Goal: Information Seeking & Learning: Find specific fact

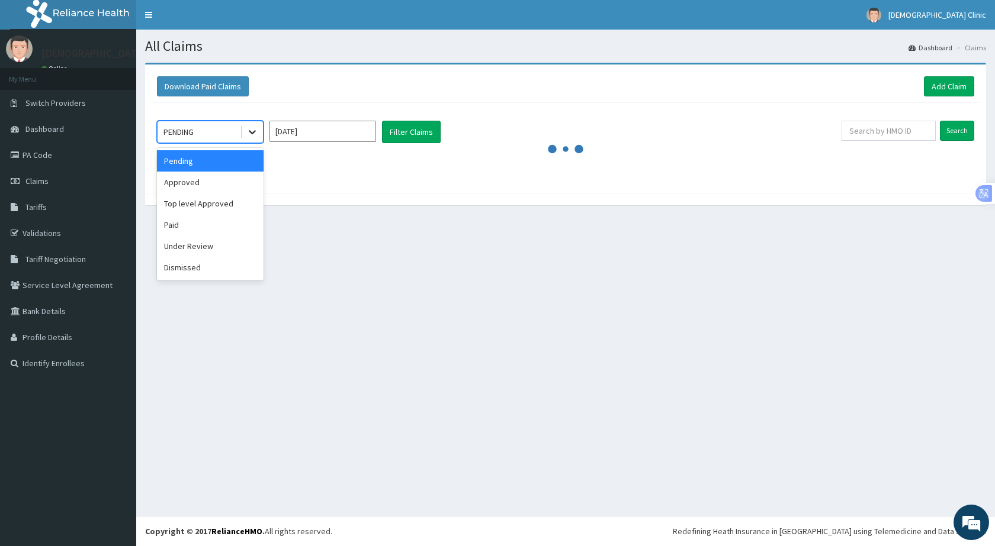
click at [249, 134] on icon at bounding box center [252, 132] width 12 height 12
click at [208, 250] on div "Under Review" at bounding box center [210, 246] width 107 height 21
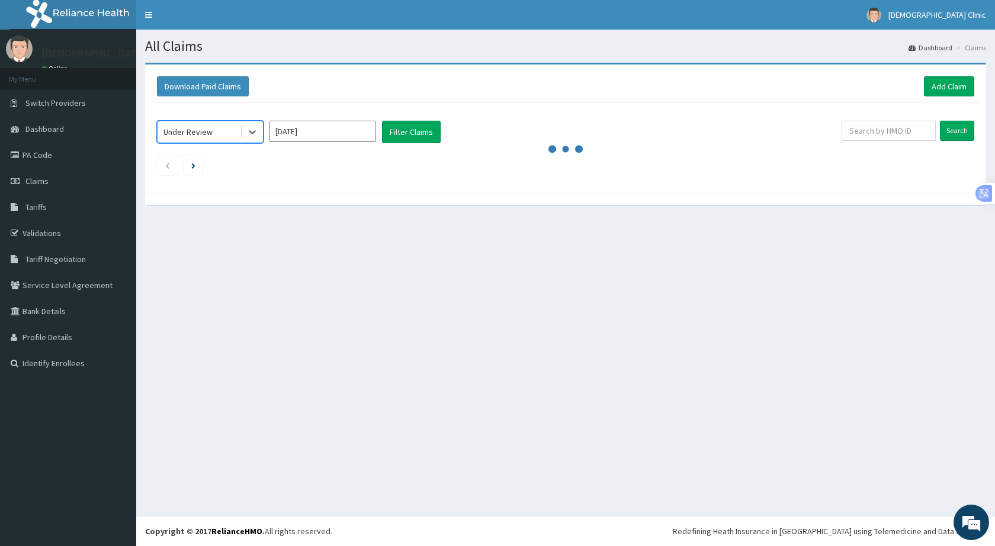
click at [318, 128] on input "Oct 2025" at bounding box center [322, 131] width 107 height 21
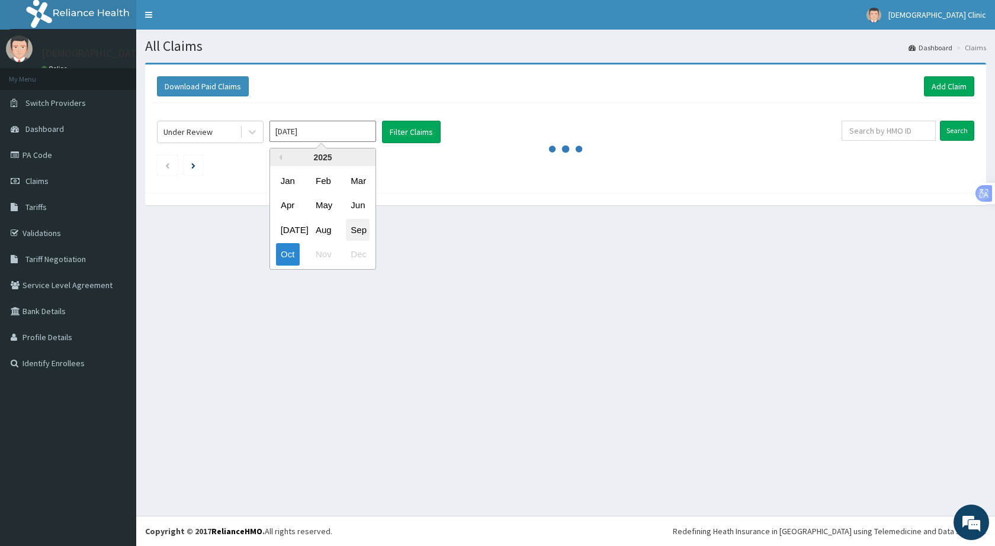
click at [353, 234] on div "Sep" at bounding box center [358, 230] width 24 height 22
type input "Sep 2025"
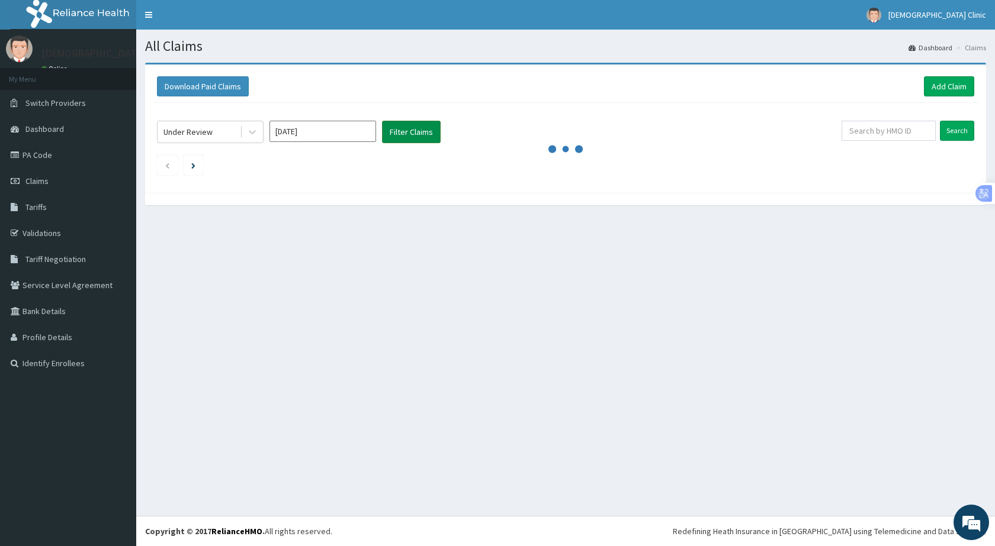
click at [414, 126] on button "Filter Claims" at bounding box center [411, 132] width 59 height 22
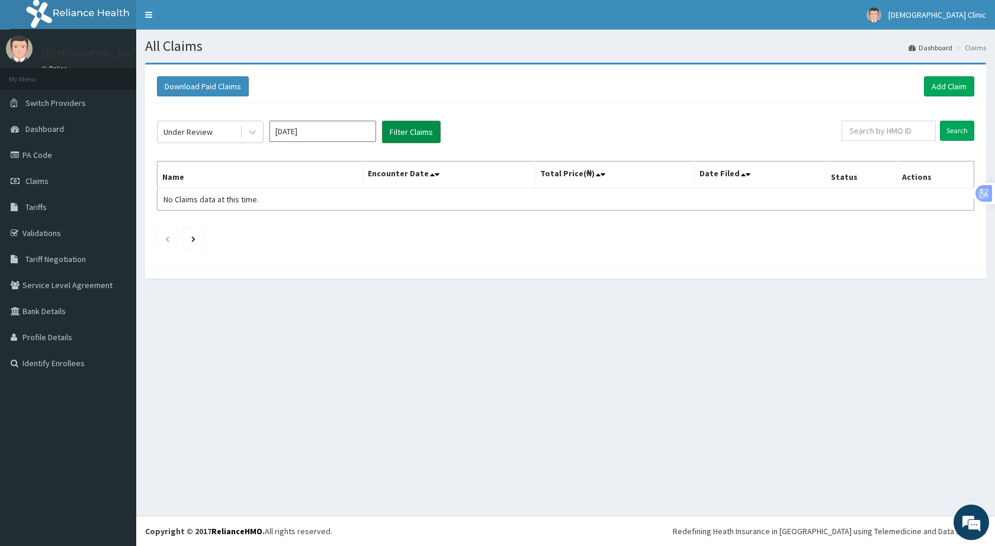
click at [416, 127] on button "Filter Claims" at bounding box center [411, 132] width 59 height 22
click at [413, 131] on button "Filter Claims" at bounding box center [411, 132] width 59 height 22
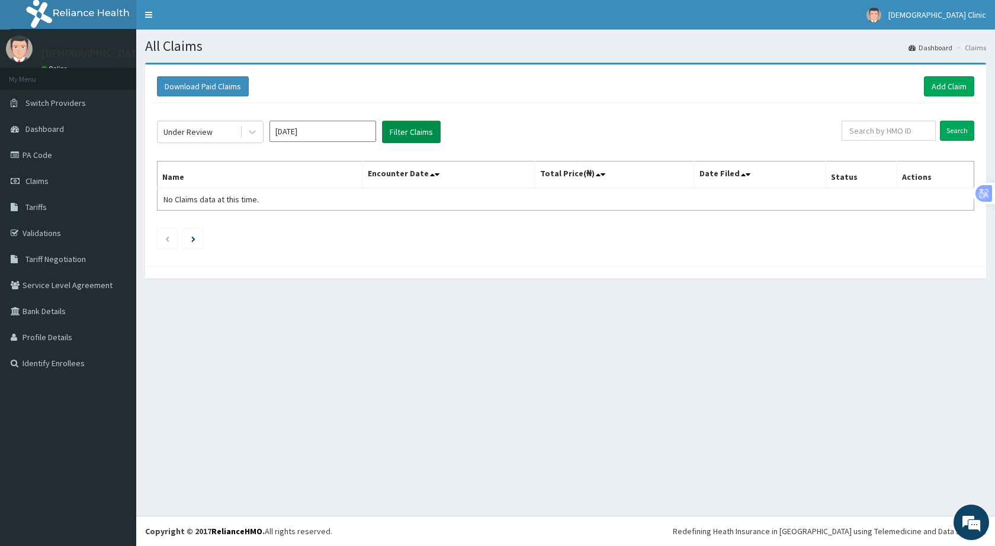
click at [413, 131] on button "Filter Claims" at bounding box center [411, 132] width 59 height 22
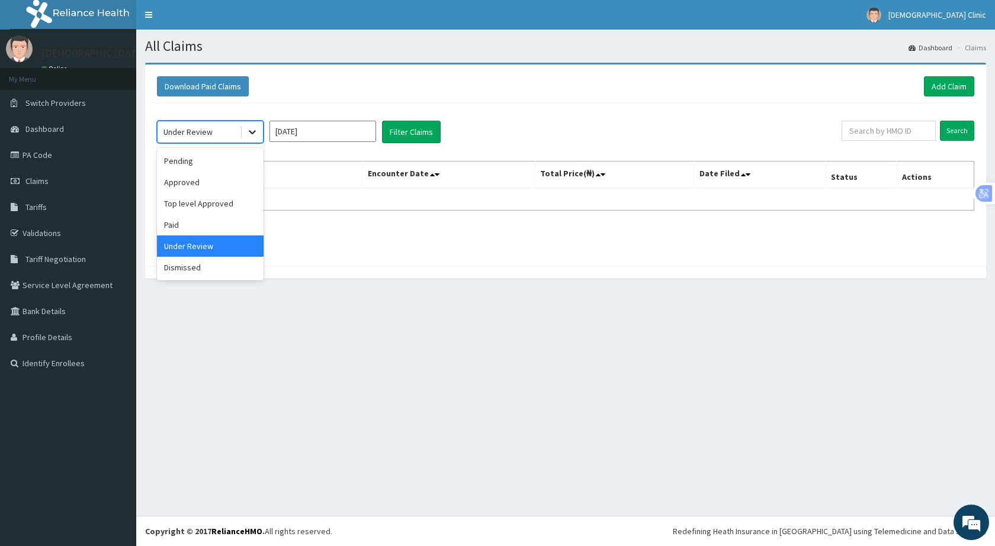
click at [250, 130] on icon at bounding box center [252, 132] width 12 height 12
click at [208, 186] on div "Approved" at bounding box center [210, 182] width 107 height 21
click at [395, 131] on button "Filter Claims" at bounding box center [411, 132] width 59 height 22
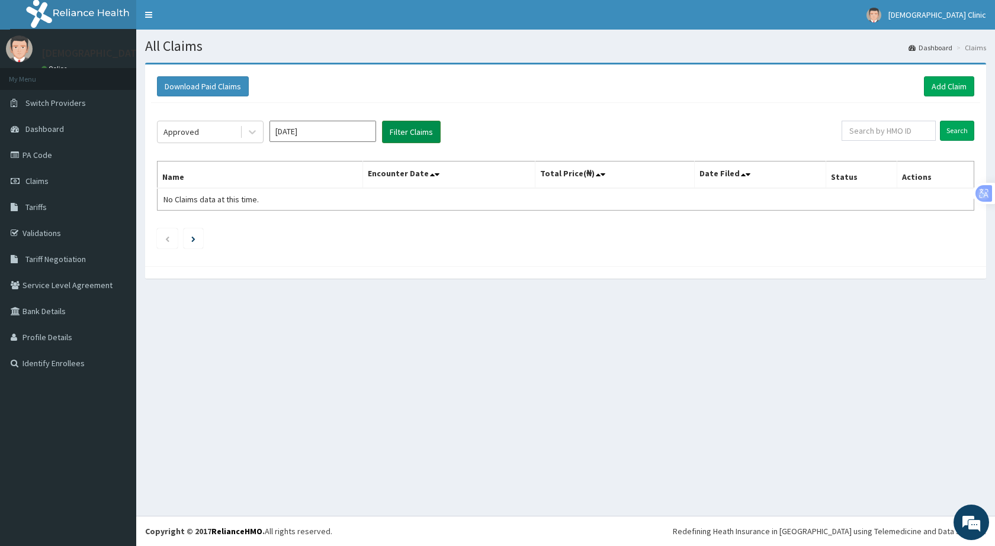
click at [405, 132] on button "Filter Claims" at bounding box center [411, 132] width 59 height 22
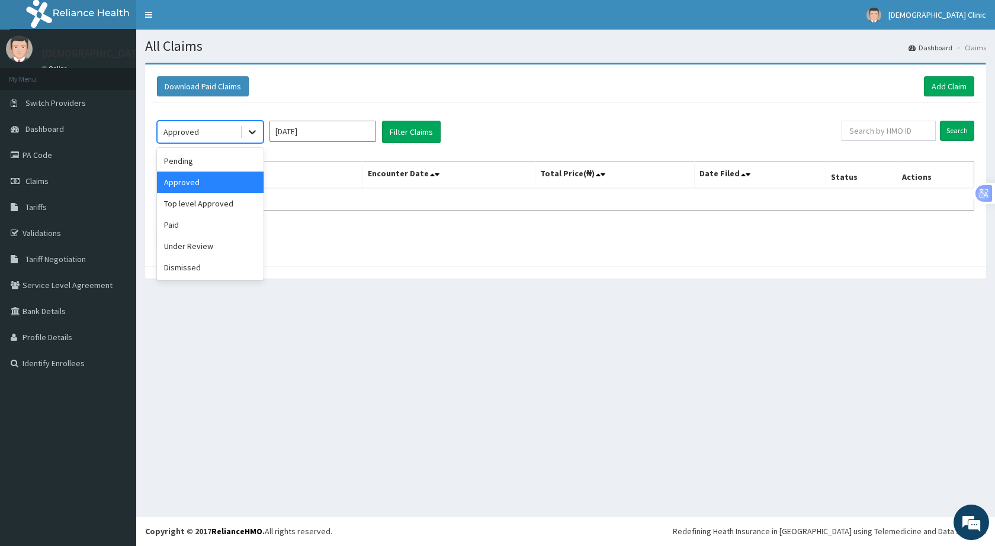
click at [244, 132] on div at bounding box center [252, 131] width 21 height 21
click at [210, 164] on div "Pending" at bounding box center [210, 160] width 107 height 21
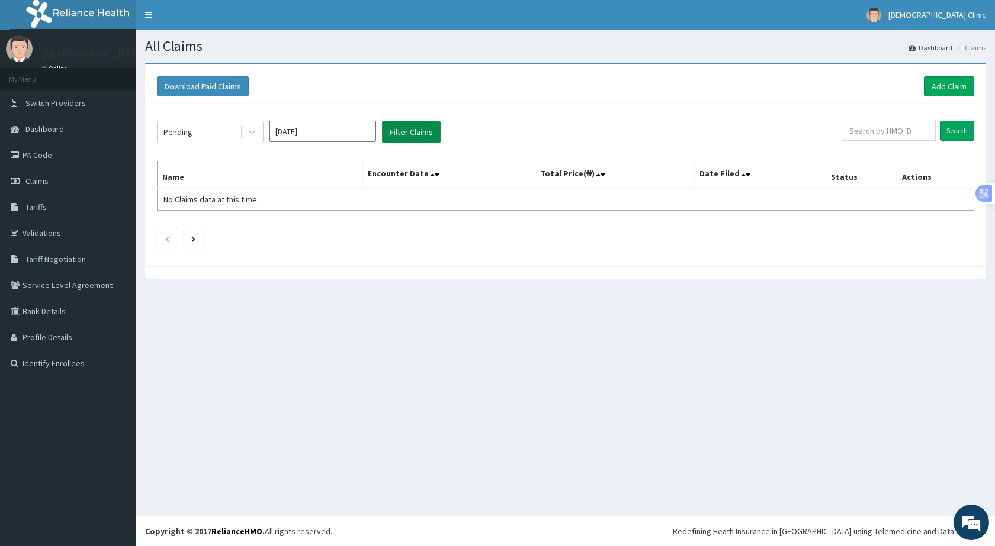
click at [404, 131] on button "Filter Claims" at bounding box center [411, 132] width 59 height 22
click at [404, 130] on button "Filter Claims" at bounding box center [411, 132] width 59 height 22
click at [250, 133] on icon at bounding box center [252, 132] width 12 height 12
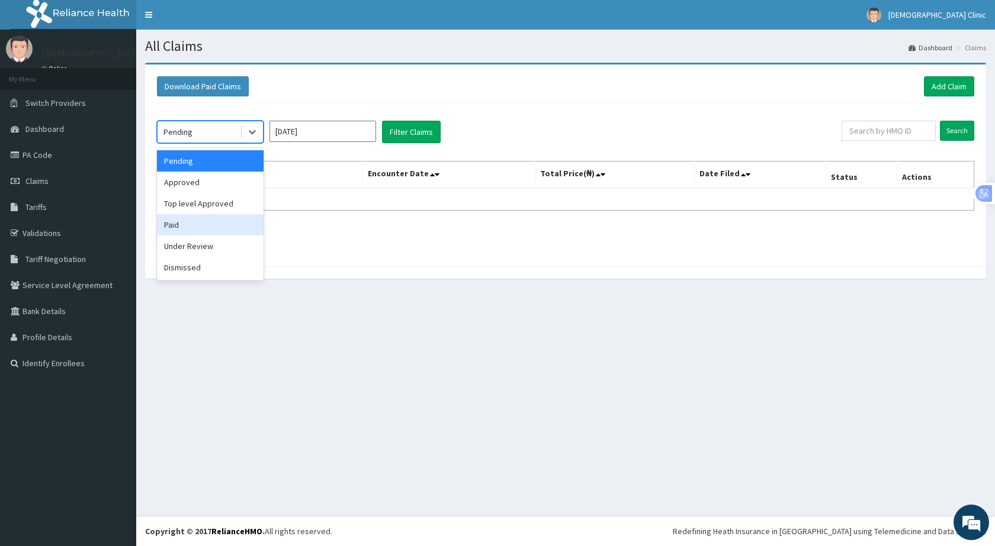
click at [208, 218] on div "Paid" at bounding box center [210, 224] width 107 height 21
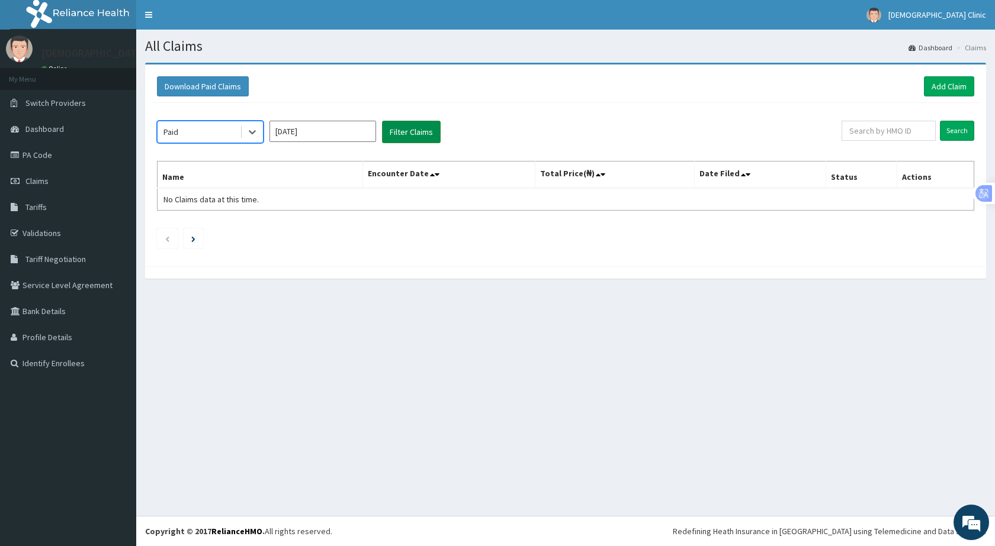
click at [403, 131] on button "Filter Claims" at bounding box center [411, 132] width 59 height 22
click at [407, 130] on button "Filter Claims" at bounding box center [411, 132] width 59 height 22
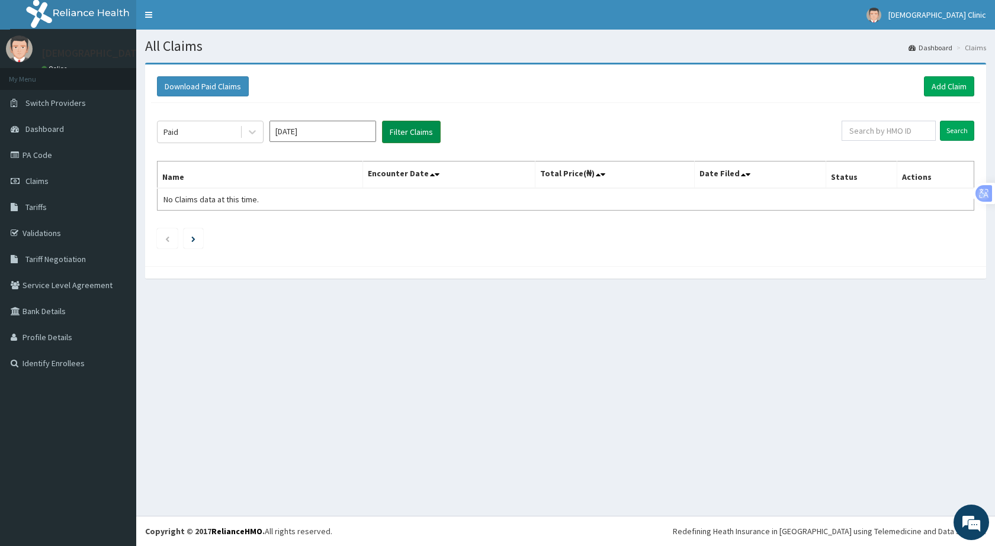
click at [407, 130] on button "Filter Claims" at bounding box center [411, 132] width 59 height 22
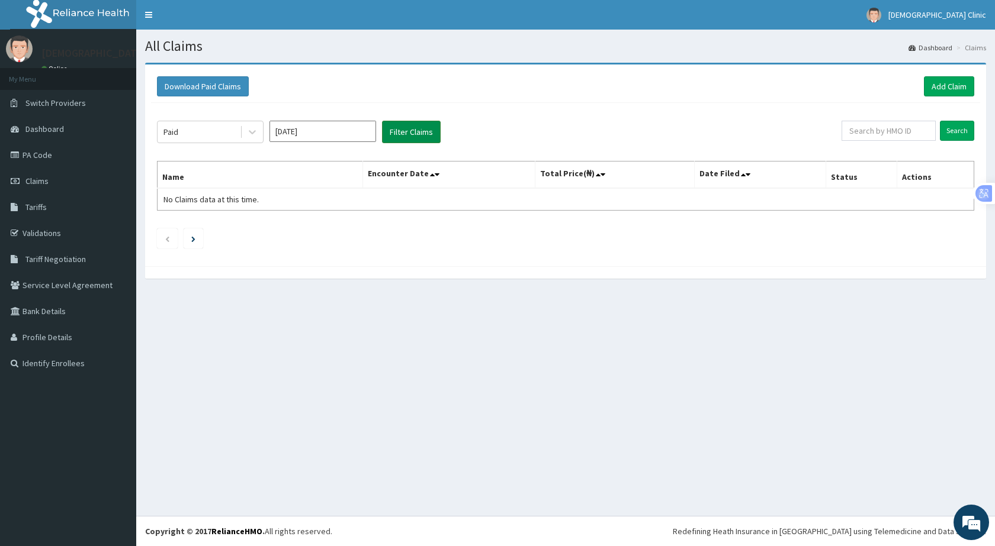
click at [407, 130] on button "Filter Claims" at bounding box center [411, 132] width 59 height 22
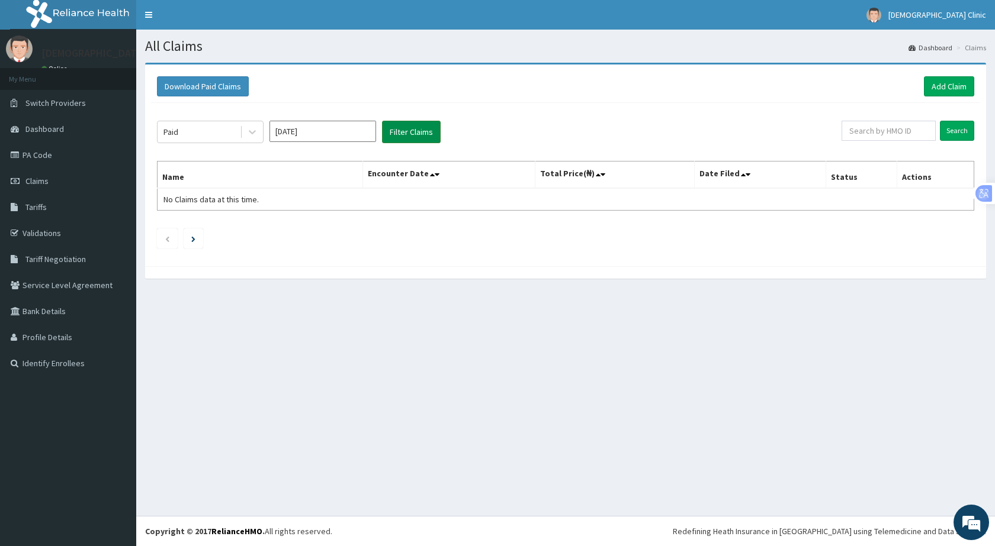
click at [407, 130] on button "Filter Claims" at bounding box center [411, 132] width 59 height 22
click at [403, 134] on button "Filter Claims" at bounding box center [411, 132] width 59 height 22
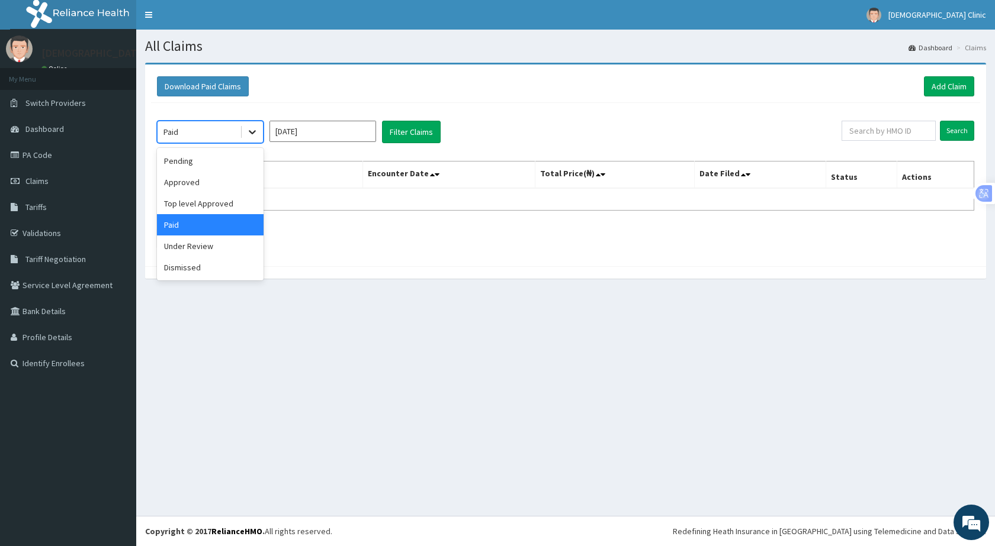
click at [258, 130] on icon at bounding box center [252, 132] width 12 height 12
click at [188, 247] on div "Under Review" at bounding box center [210, 246] width 107 height 21
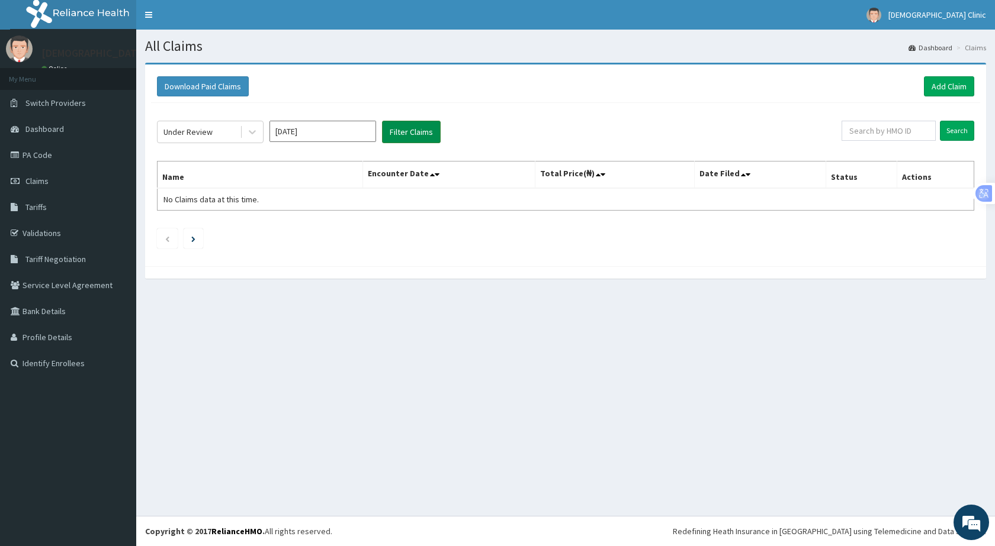
click at [406, 131] on button "Filter Claims" at bounding box center [411, 132] width 59 height 22
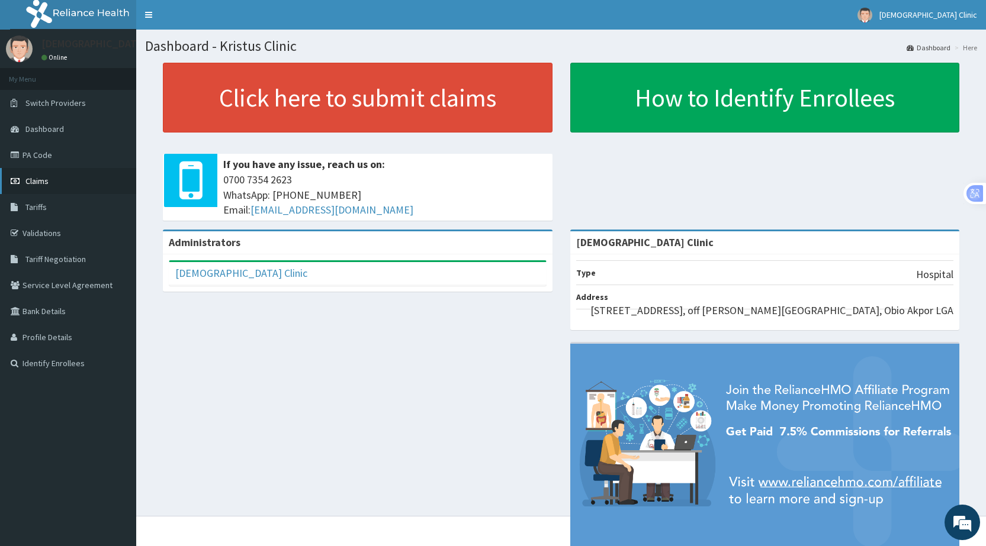
click at [34, 179] on span "Claims" at bounding box center [36, 181] width 23 height 11
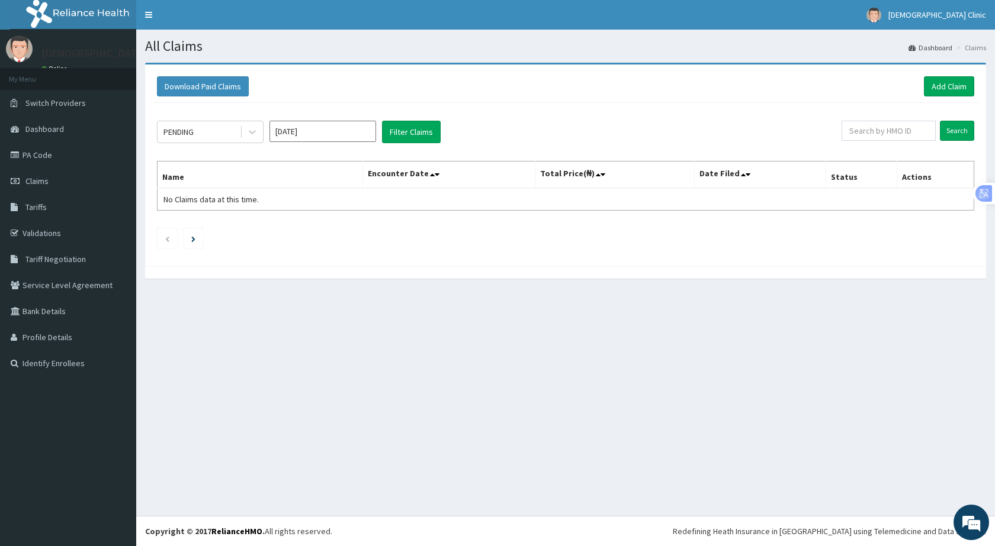
click at [327, 133] on input "Oct 2025" at bounding box center [322, 131] width 107 height 21
click at [352, 229] on div "Sep" at bounding box center [358, 230] width 24 height 22
type input "Sep 2025"
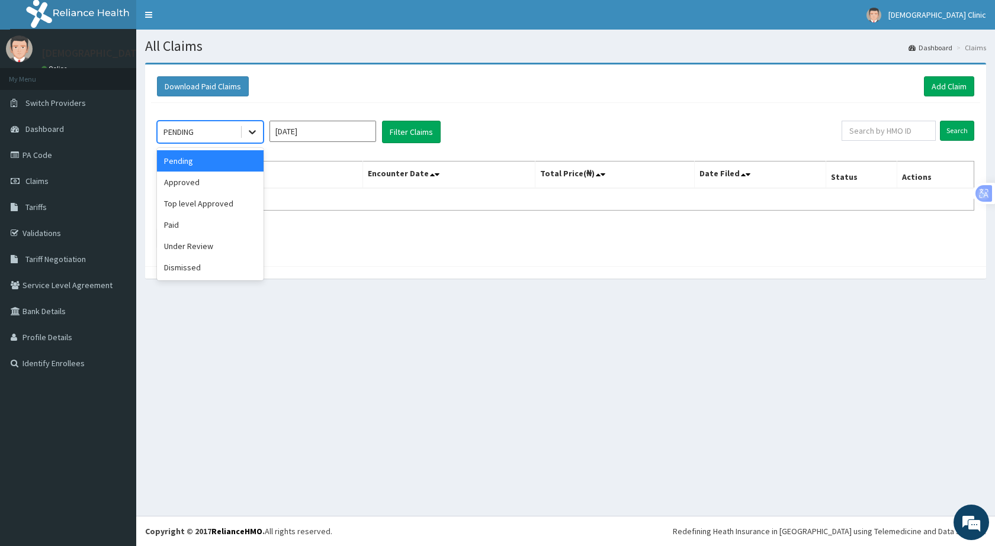
click at [248, 131] on icon at bounding box center [252, 132] width 12 height 12
click at [228, 242] on div "Under Review" at bounding box center [210, 246] width 107 height 21
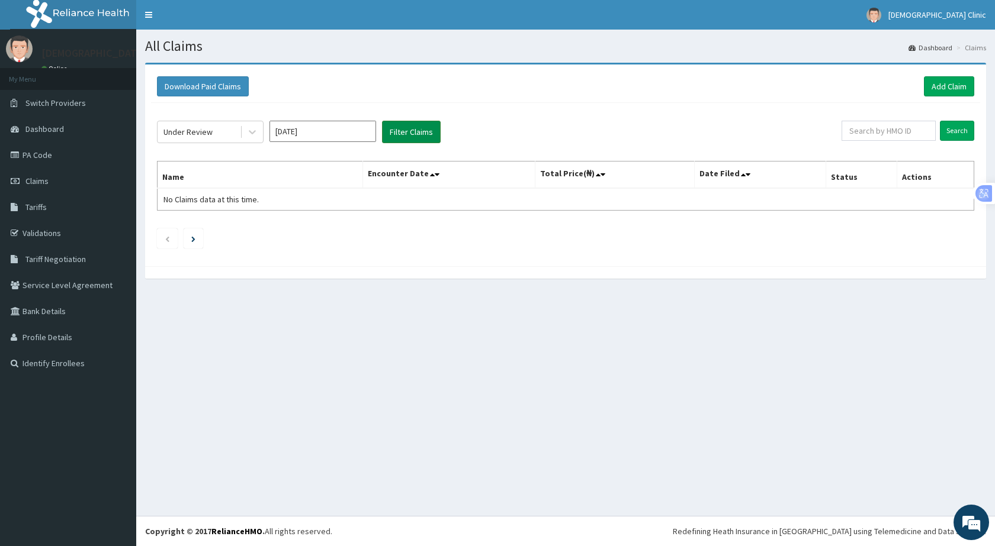
click at [400, 130] on button "Filter Claims" at bounding box center [411, 132] width 59 height 22
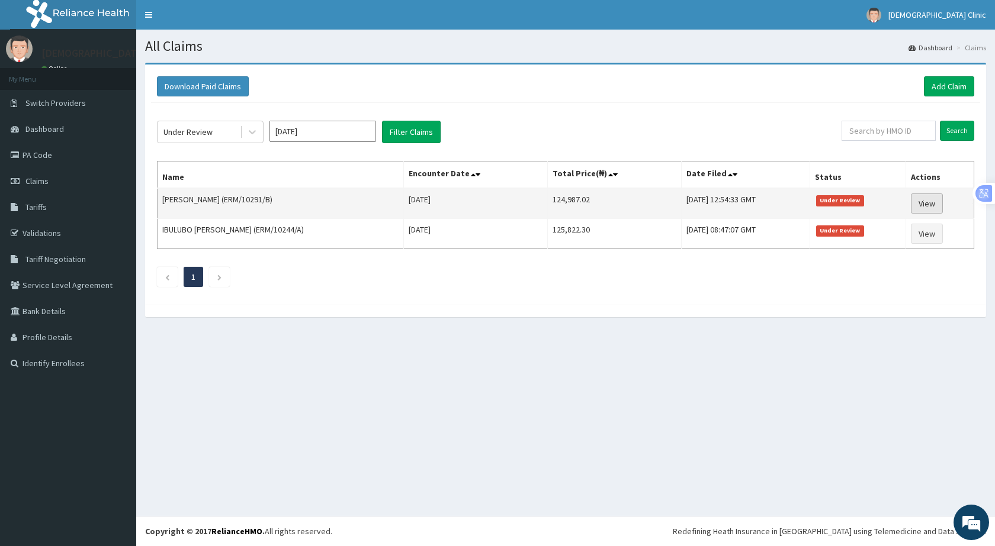
click at [924, 205] on link "View" at bounding box center [926, 204] width 32 height 20
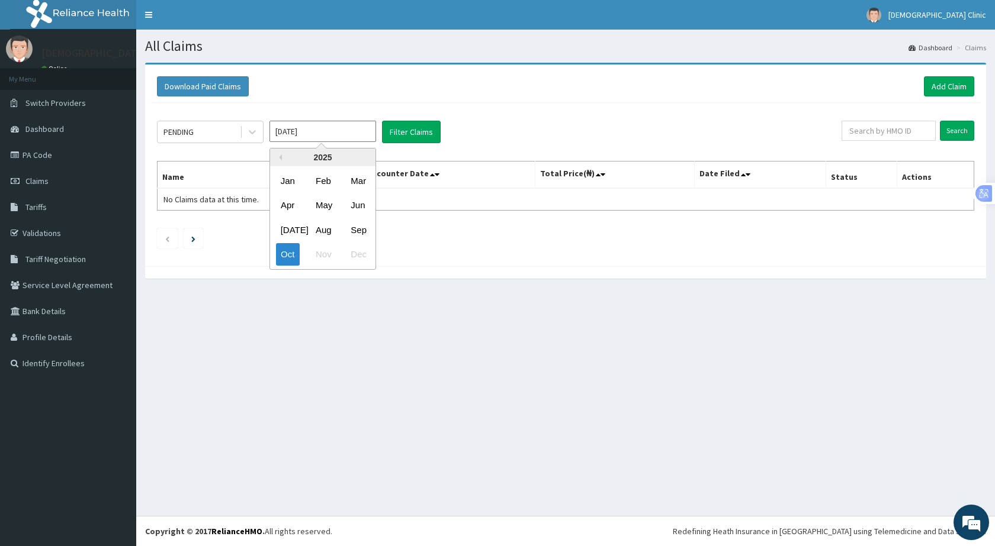
click at [355, 137] on input "Oct 2025" at bounding box center [322, 131] width 107 height 21
click at [360, 229] on div "Sep" at bounding box center [358, 230] width 24 height 22
type input "Sep 2025"
click at [255, 131] on icon at bounding box center [252, 133] width 7 height 4
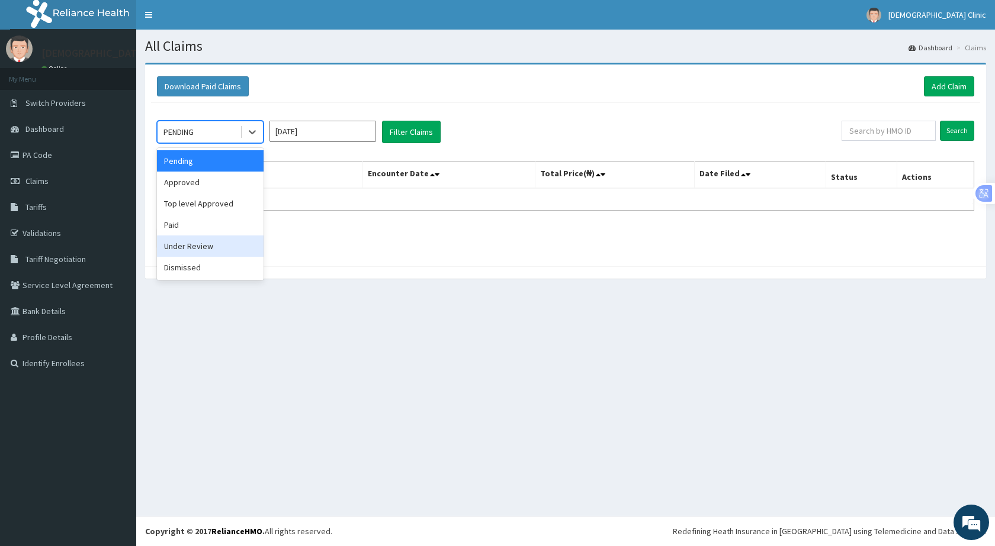
click at [197, 250] on div "Under Review" at bounding box center [210, 246] width 107 height 21
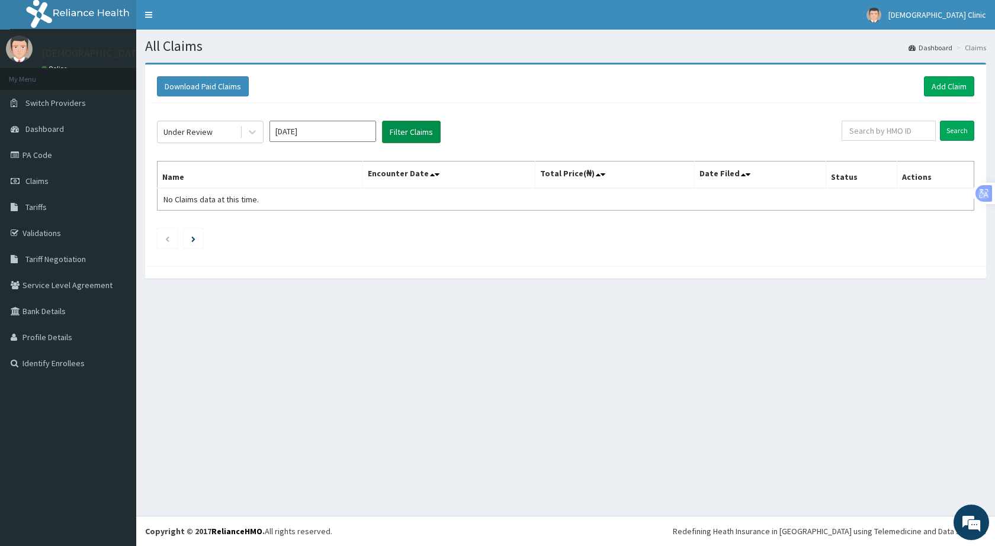
click at [404, 129] on button "Filter Claims" at bounding box center [411, 132] width 59 height 22
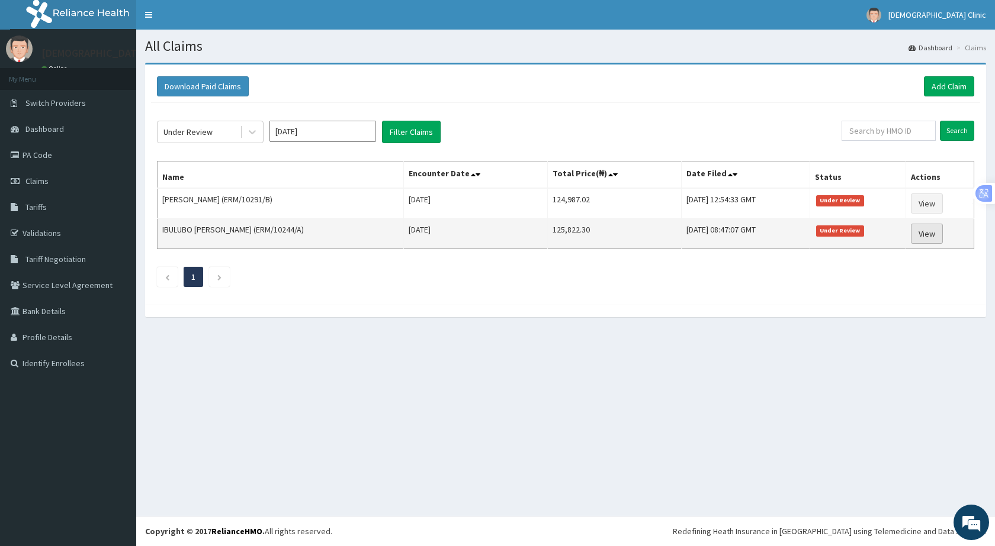
click at [923, 232] on link "View" at bounding box center [926, 234] width 32 height 20
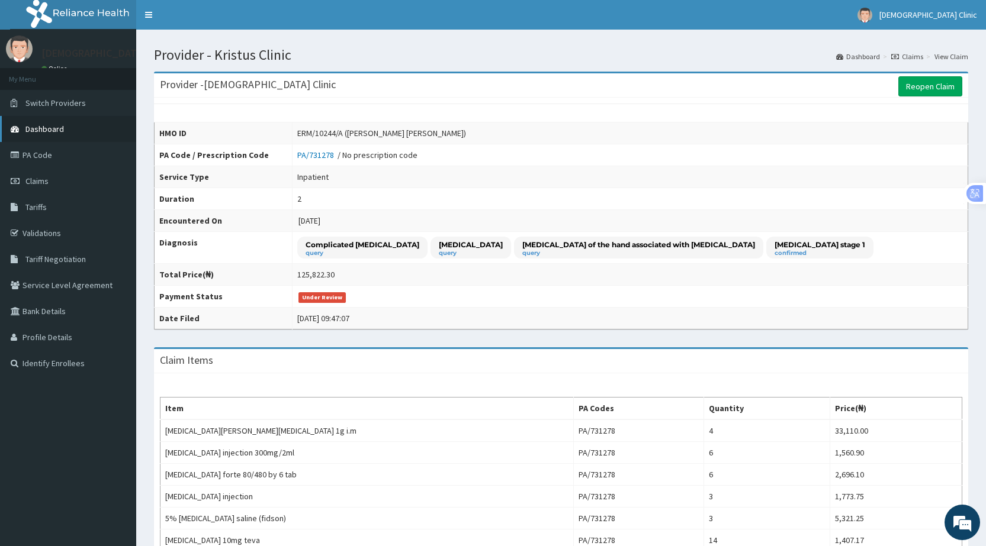
click at [48, 131] on span "Dashboard" at bounding box center [44, 129] width 38 height 11
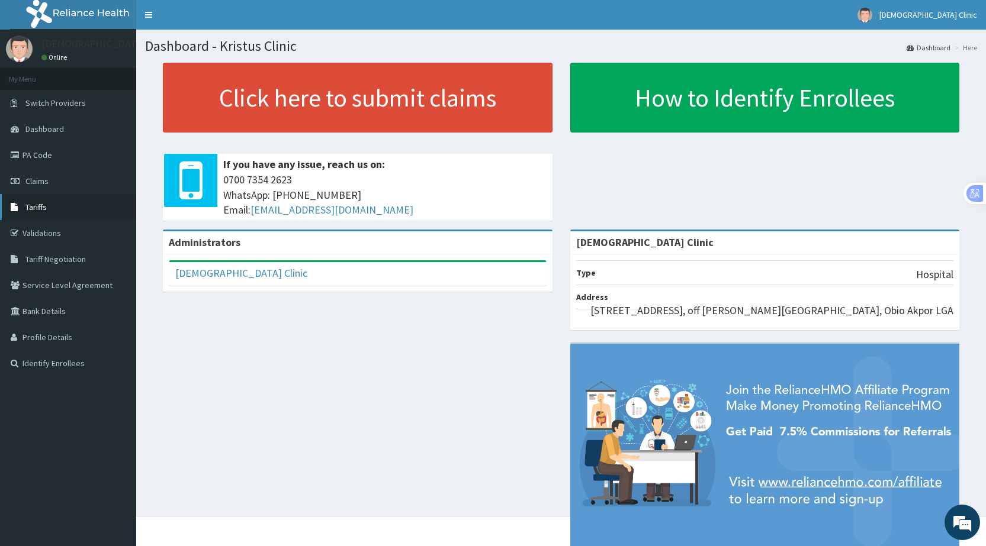
click at [41, 205] on span "Tariffs" at bounding box center [35, 207] width 21 height 11
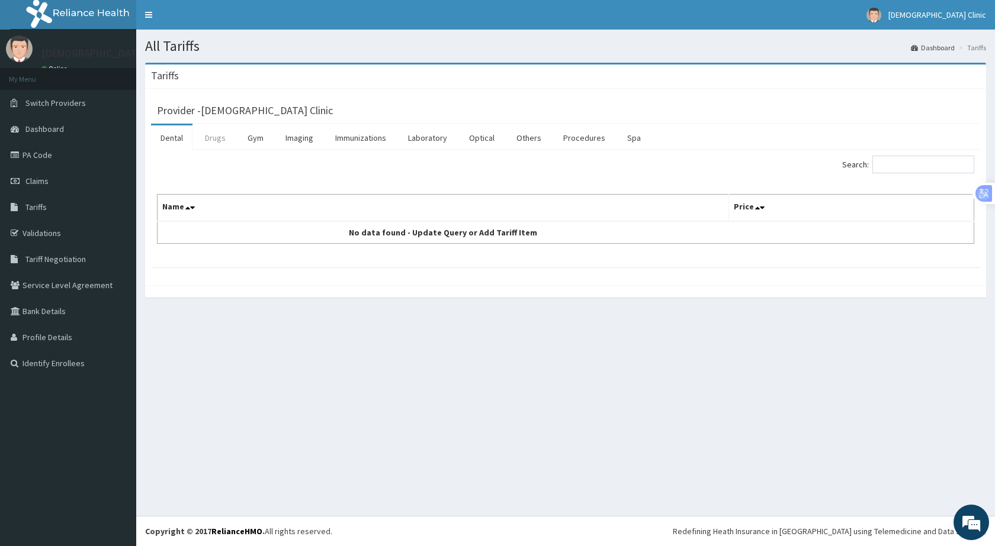
click at [210, 132] on link "Drugs" at bounding box center [215, 138] width 40 height 25
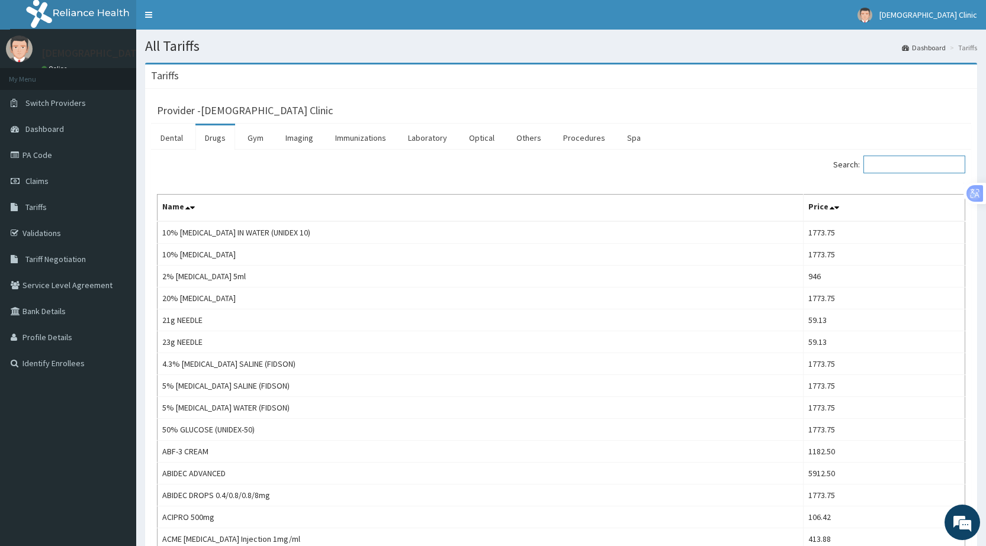
click at [876, 162] on input "Search:" at bounding box center [914, 165] width 102 height 18
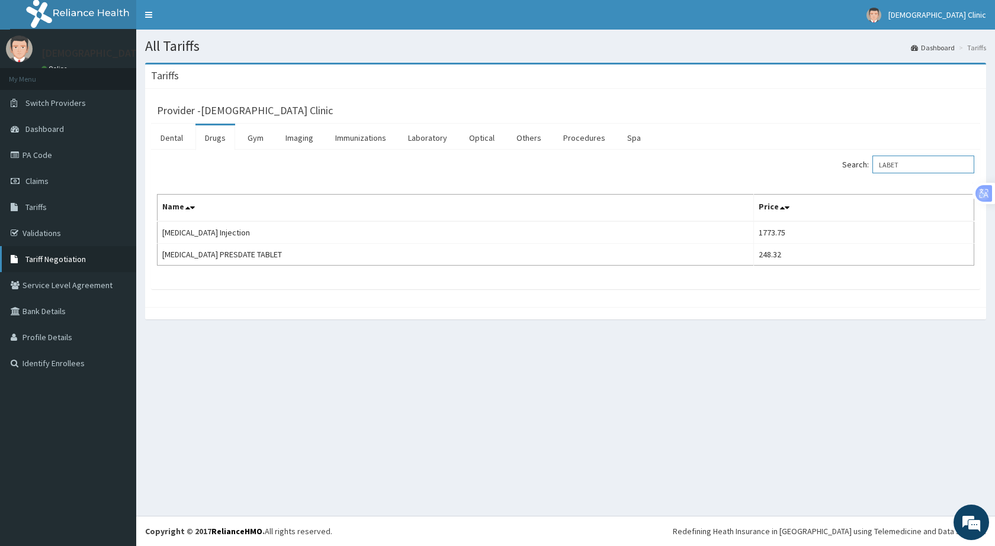
type input "LABET"
click at [75, 256] on span "Tariff Negotiation" at bounding box center [55, 259] width 60 height 11
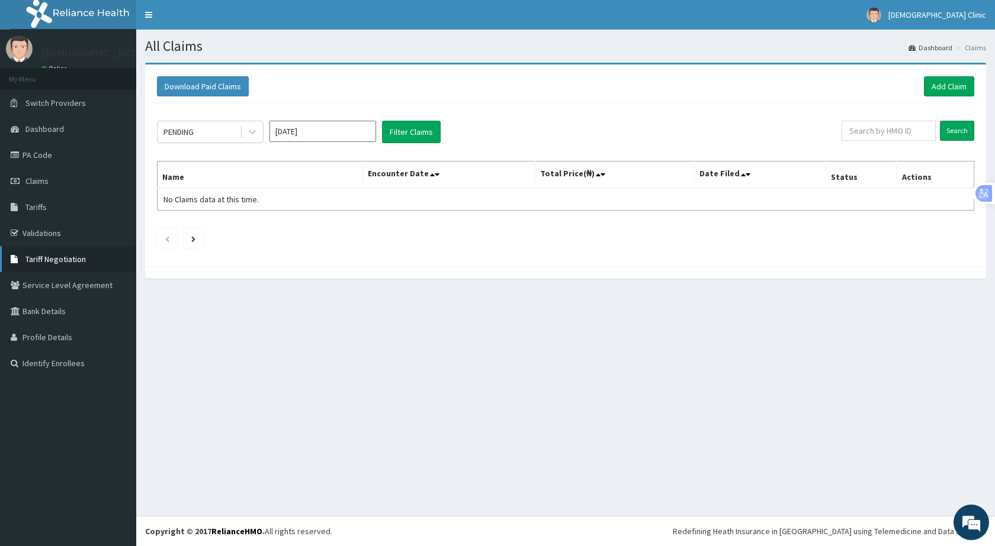
click at [43, 260] on span "Tariff Negotiation" at bounding box center [55, 259] width 60 height 11
click at [70, 253] on link "Tariff Negotiation" at bounding box center [68, 259] width 136 height 26
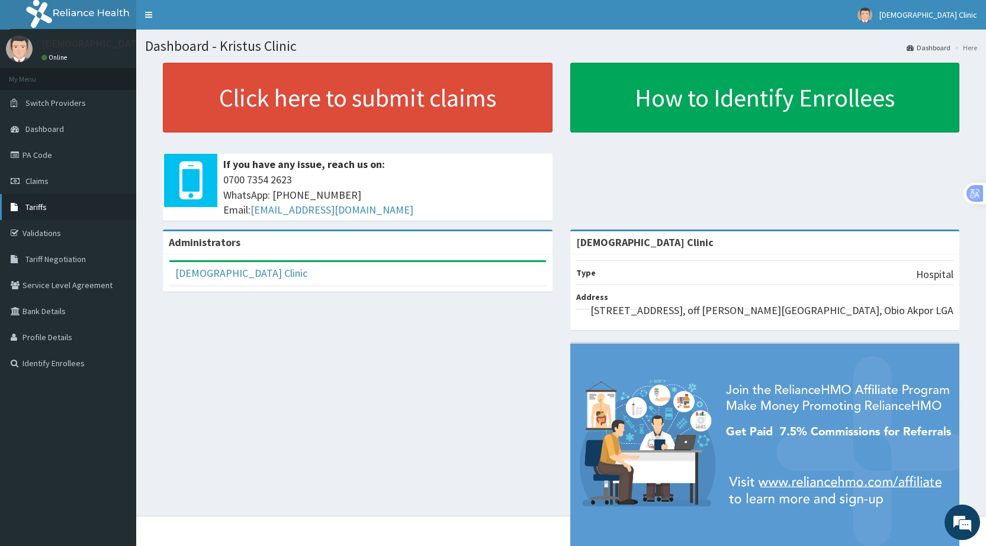
click at [37, 207] on span "Tariffs" at bounding box center [35, 207] width 21 height 11
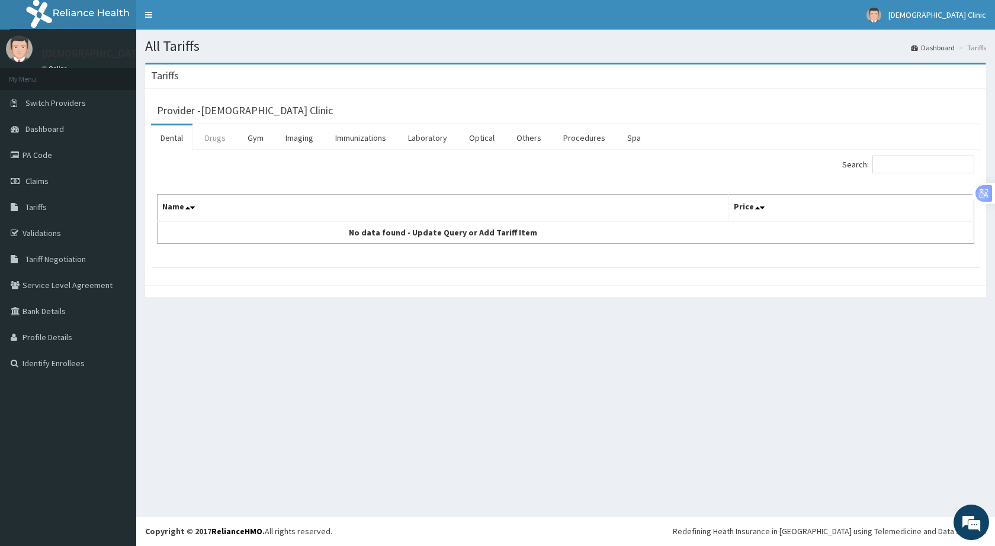
click at [213, 136] on link "Drugs" at bounding box center [215, 138] width 40 height 25
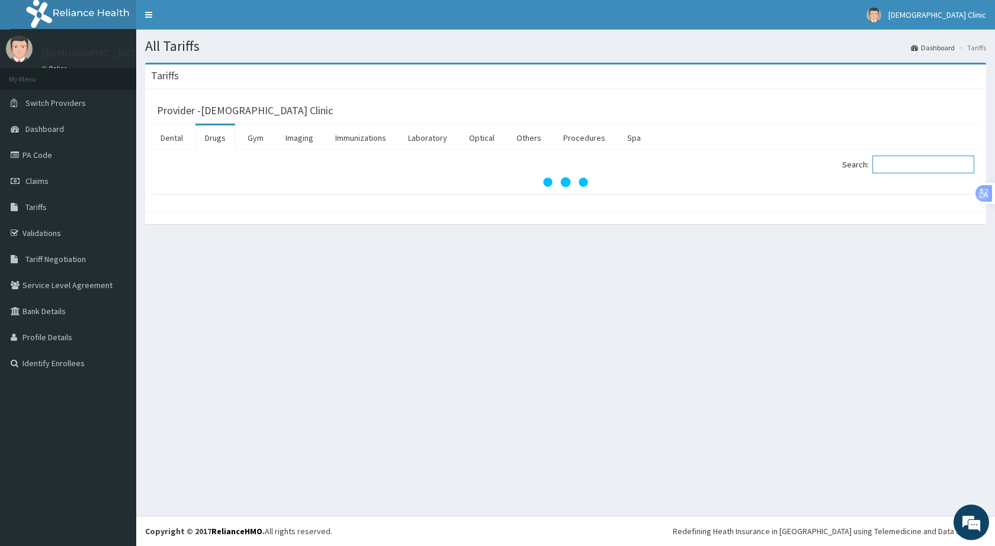
click at [901, 166] on input "Search:" at bounding box center [923, 165] width 102 height 18
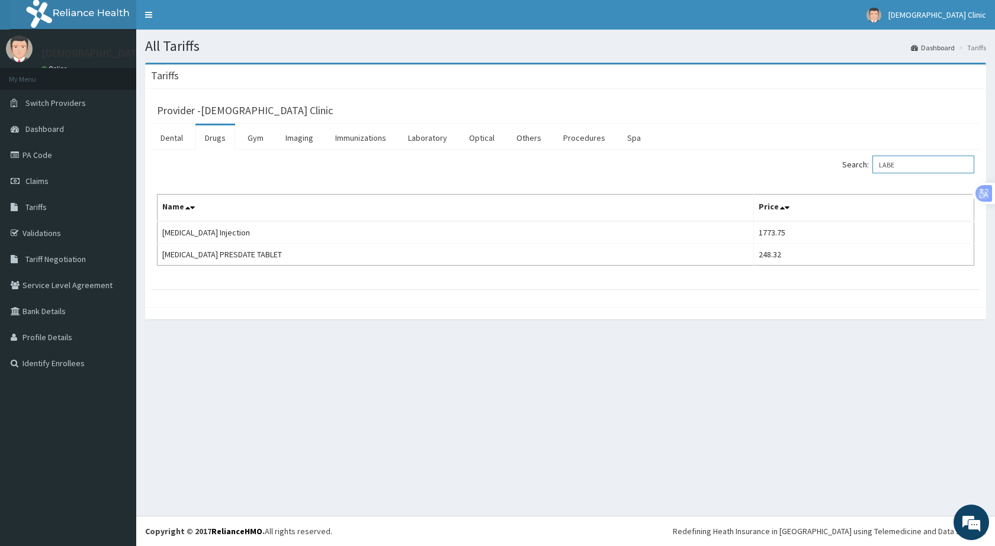
type input "LABE"
click at [33, 131] on span "Dashboard" at bounding box center [44, 129] width 38 height 11
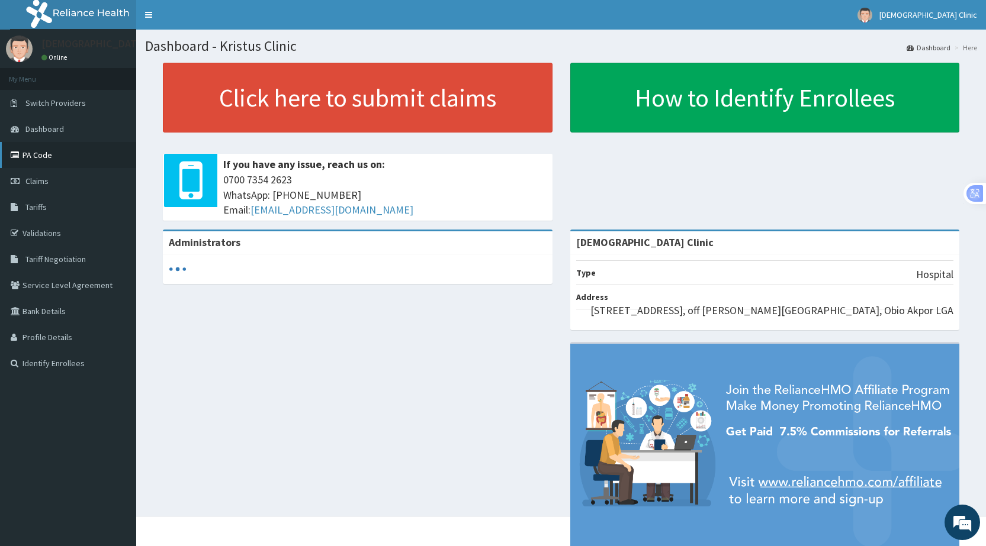
click at [30, 153] on link "PA Code" at bounding box center [68, 155] width 136 height 26
click at [34, 207] on span "Tariffs" at bounding box center [35, 207] width 21 height 11
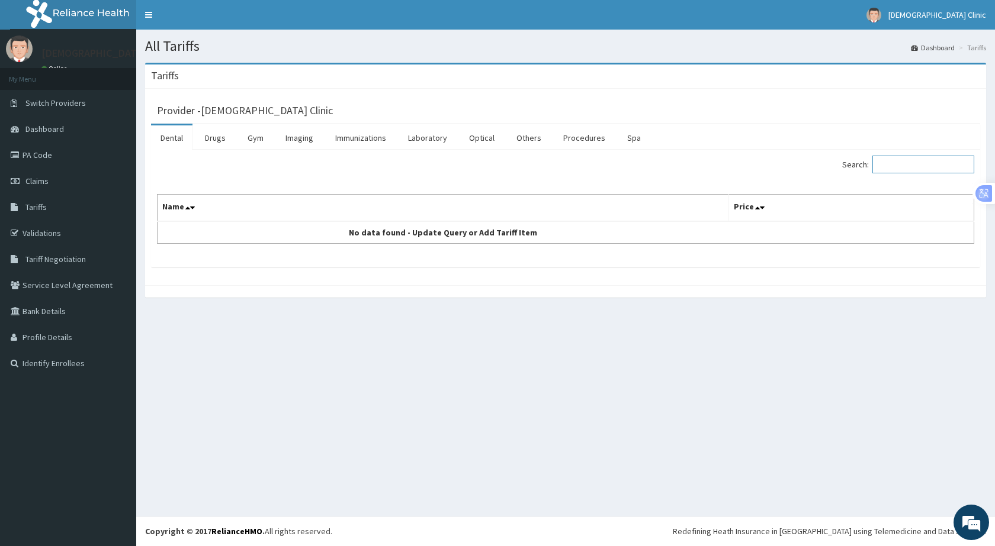
click at [889, 161] on input "Search:" at bounding box center [923, 165] width 102 height 18
click at [304, 141] on link "Imaging" at bounding box center [299, 138] width 47 height 25
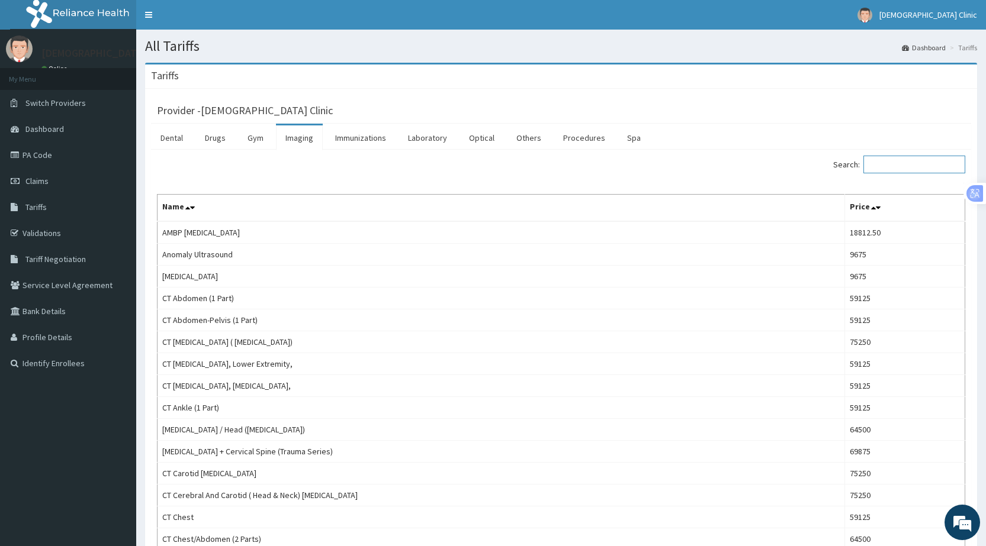
click at [894, 162] on input "Search:" at bounding box center [914, 165] width 102 height 18
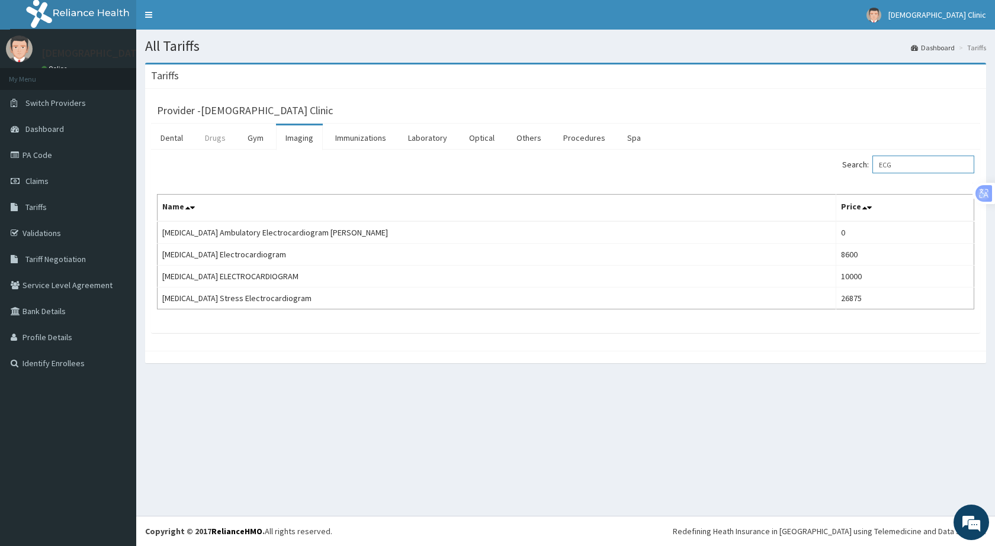
type input "ECG"
click at [218, 134] on link "Drugs" at bounding box center [215, 138] width 40 height 25
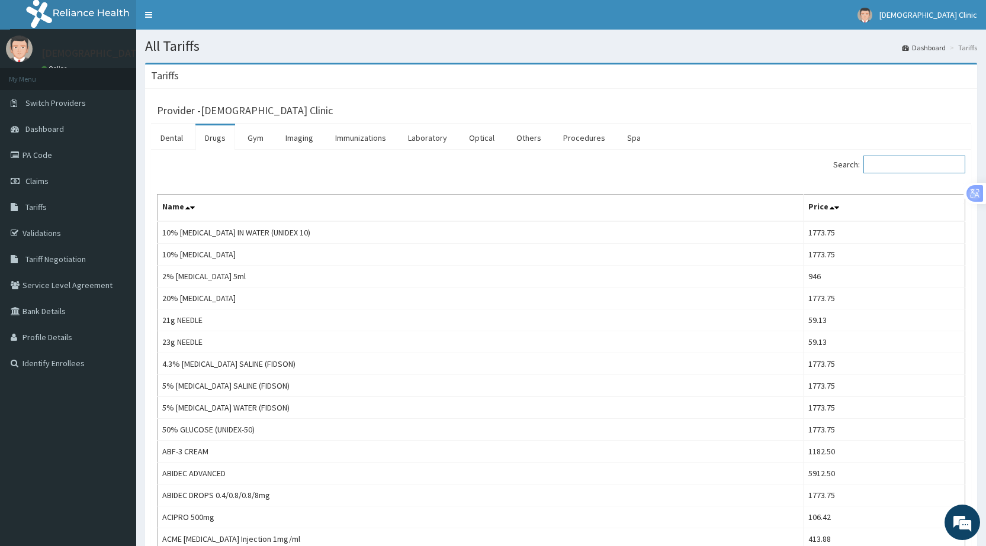
click at [898, 169] on input "Search:" at bounding box center [914, 165] width 102 height 18
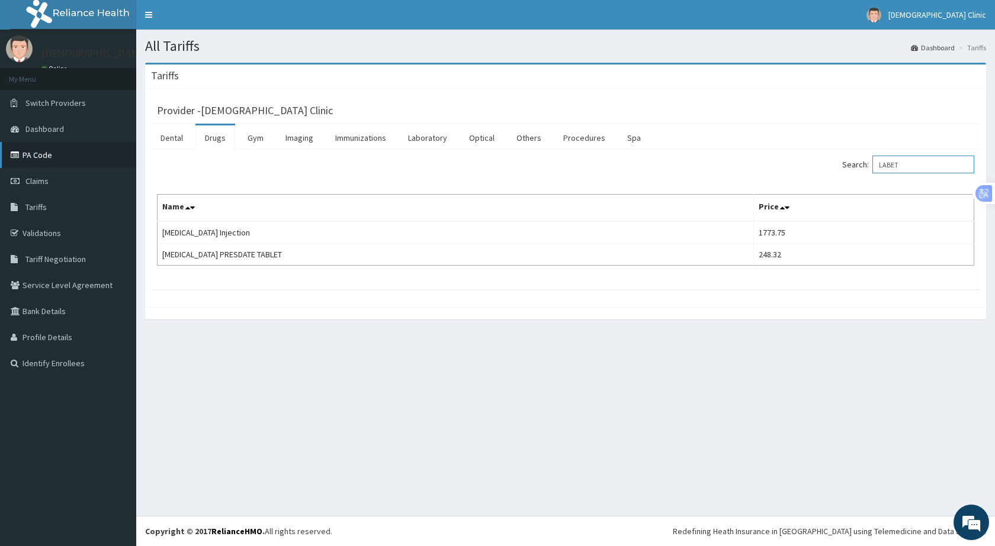
type input "LABET"
click at [43, 157] on link "PA Code" at bounding box center [68, 155] width 136 height 26
